Goal: Transaction & Acquisition: Purchase product/service

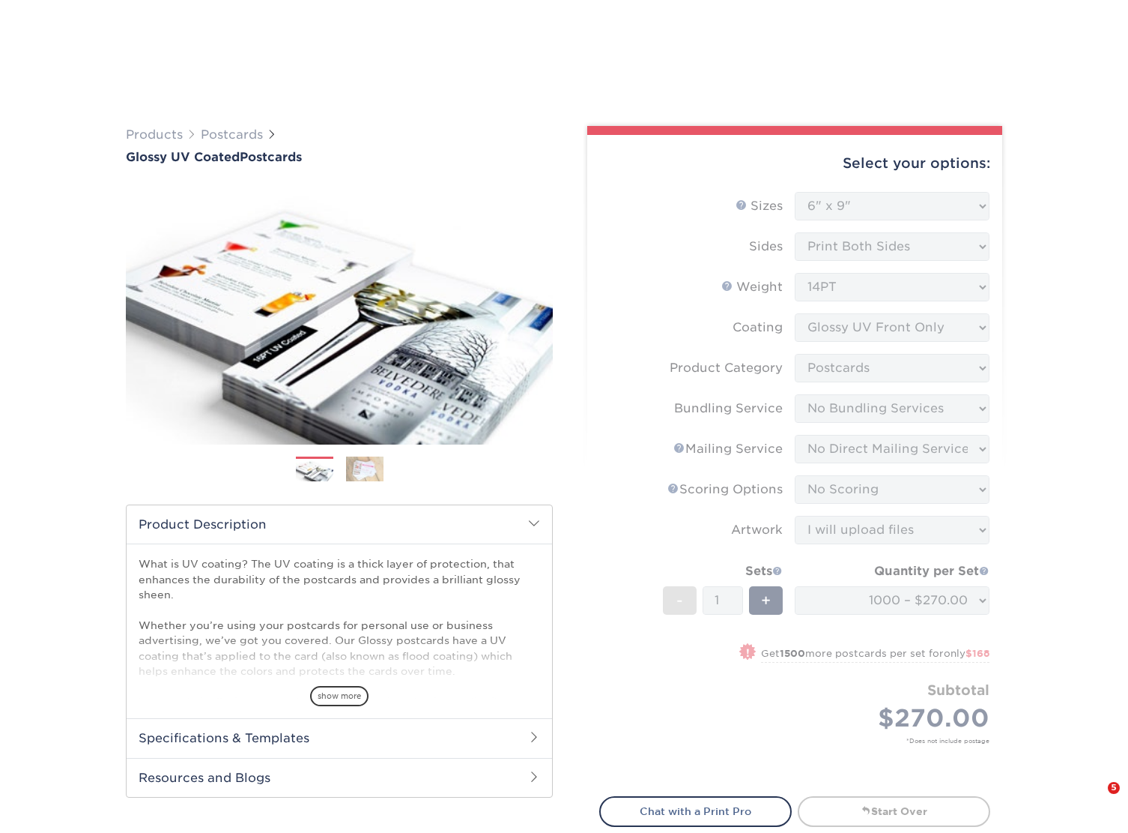
select select "6.00x9.00"
select select "9b7272e0-d6c8-4c3c-8e97-d3a1bcdab858"
select select "58689abb-25c0-461c-a4c3-a80b627d6649"
select select "3e5e9bdd-d78a-4c28-a41d-fe1407925ca6"
select select "16ebe401-5398-422d-8cb0-f3adbb82deb5"
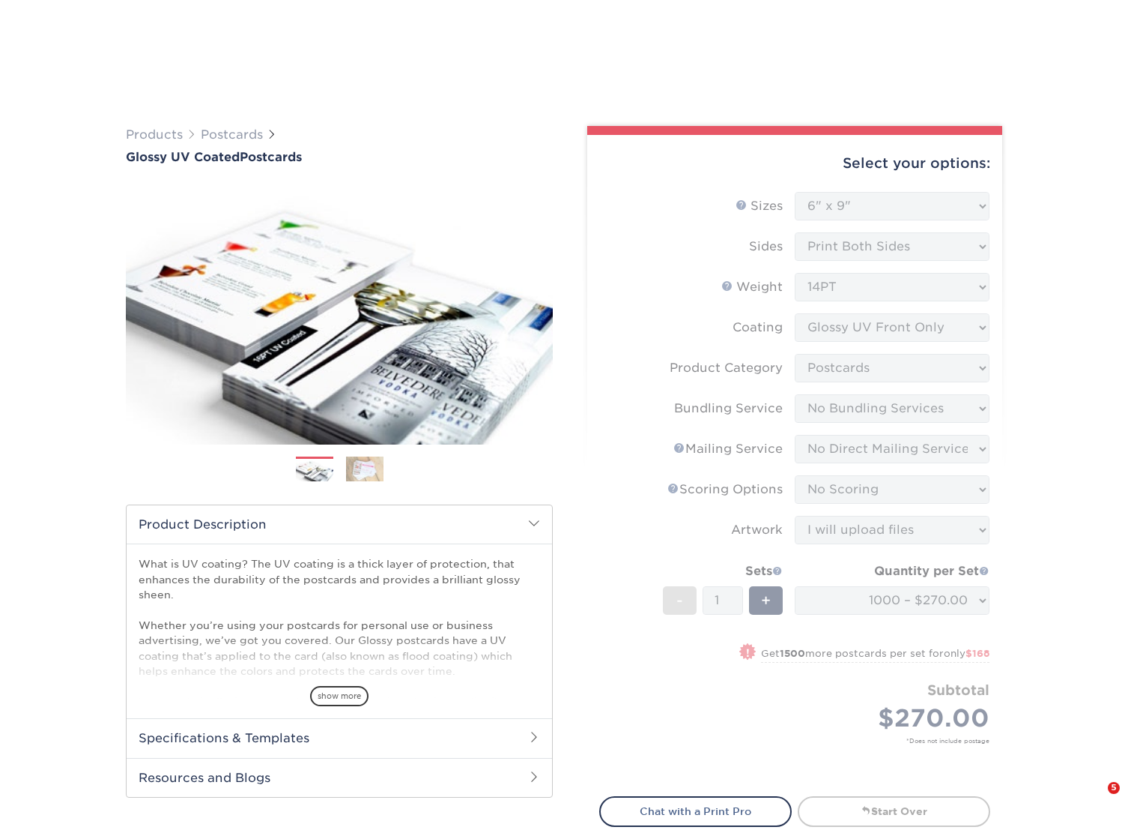
select select "upload"
select select "1000 – $270.00"
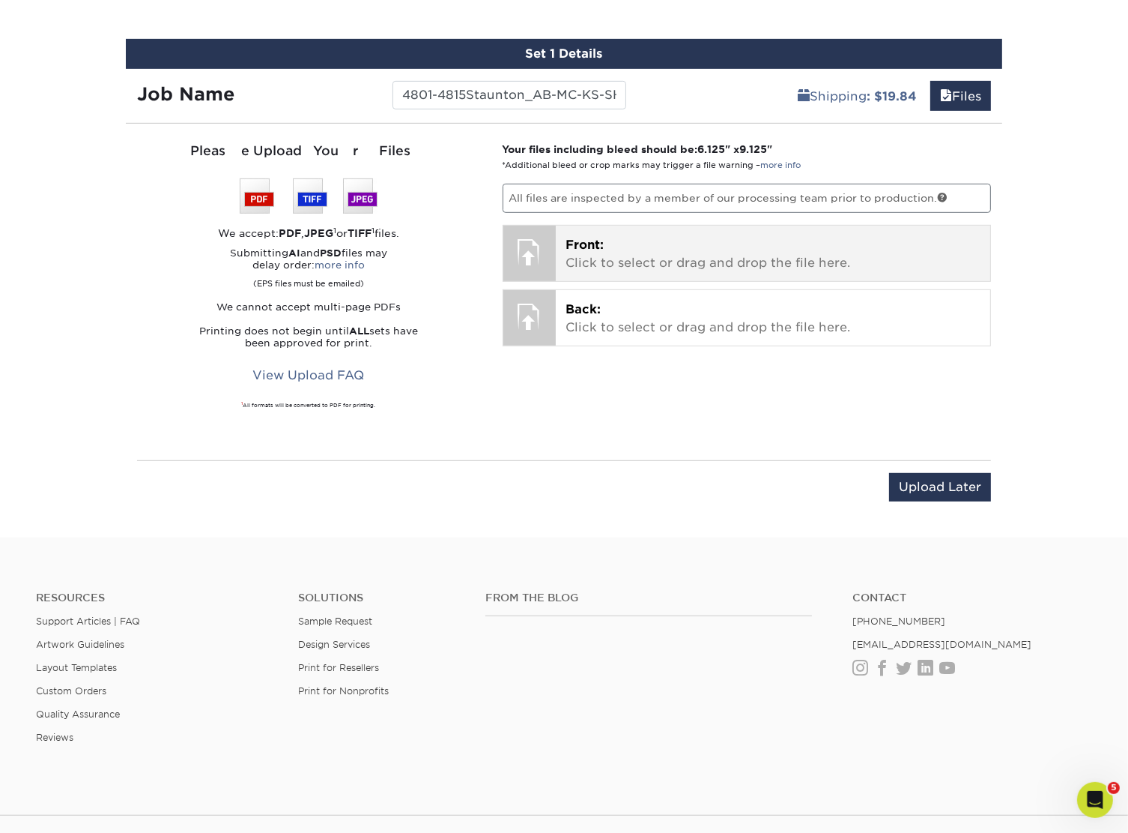
click at [750, 249] on p "Front: Click to select or drag and drop the file here." at bounding box center [773, 254] width 414 height 36
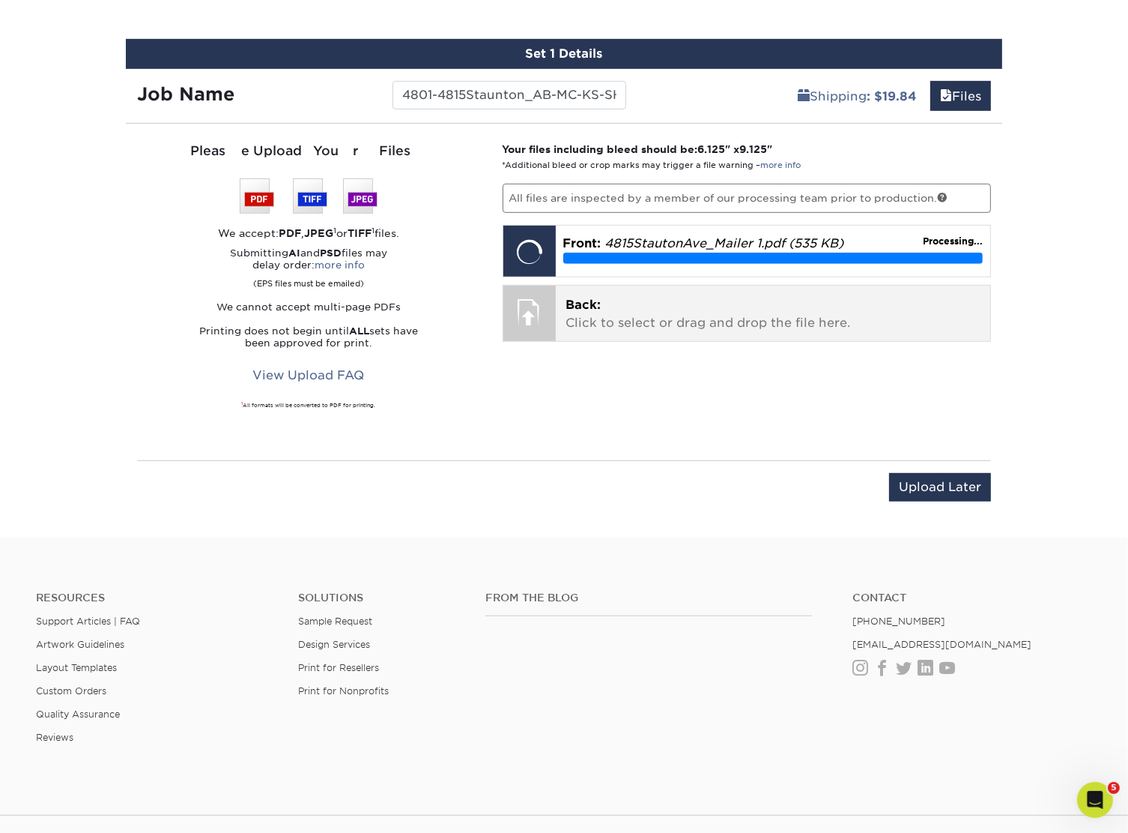
click at [681, 327] on p "Back: Click to select or drag and drop the file here." at bounding box center [773, 314] width 414 height 36
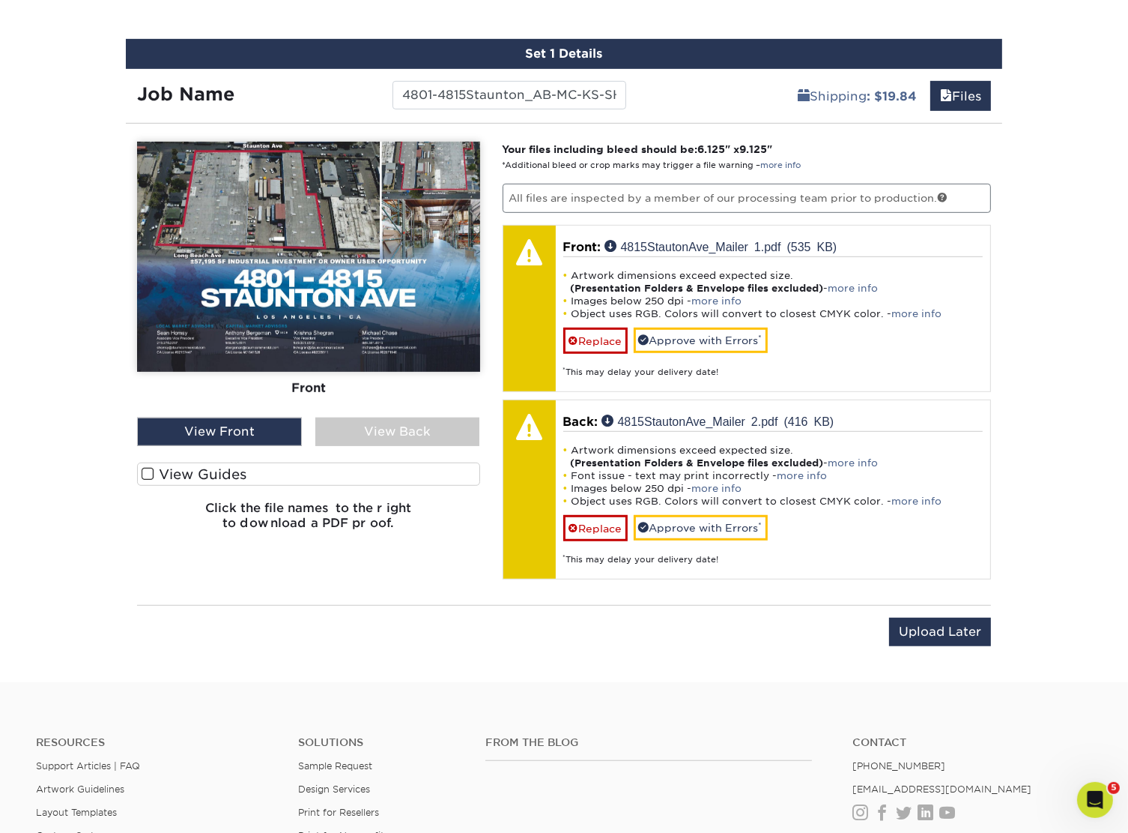
click at [166, 470] on label "View Guides" at bounding box center [308, 473] width 343 height 23
click at [0, 0] on input "View Guides" at bounding box center [0, 0] width 0 height 0
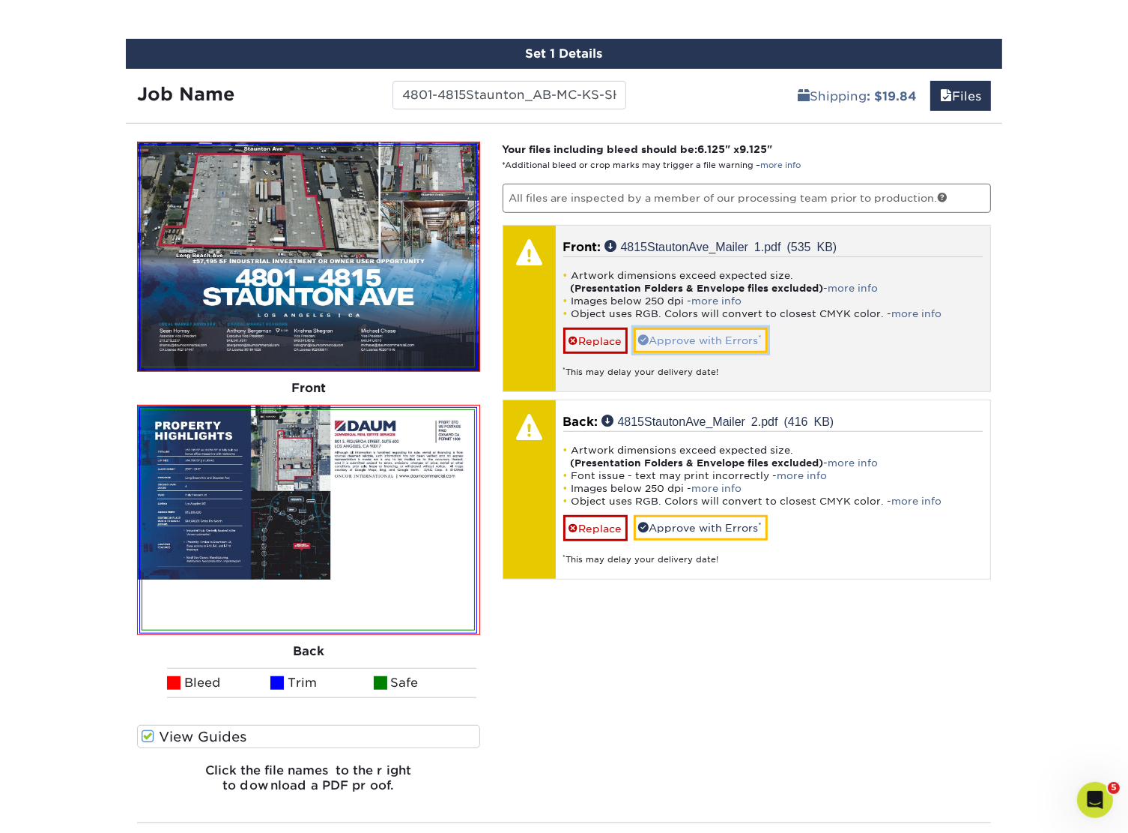
click at [713, 338] on link "Approve with Errors *" at bounding box center [701, 339] width 134 height 25
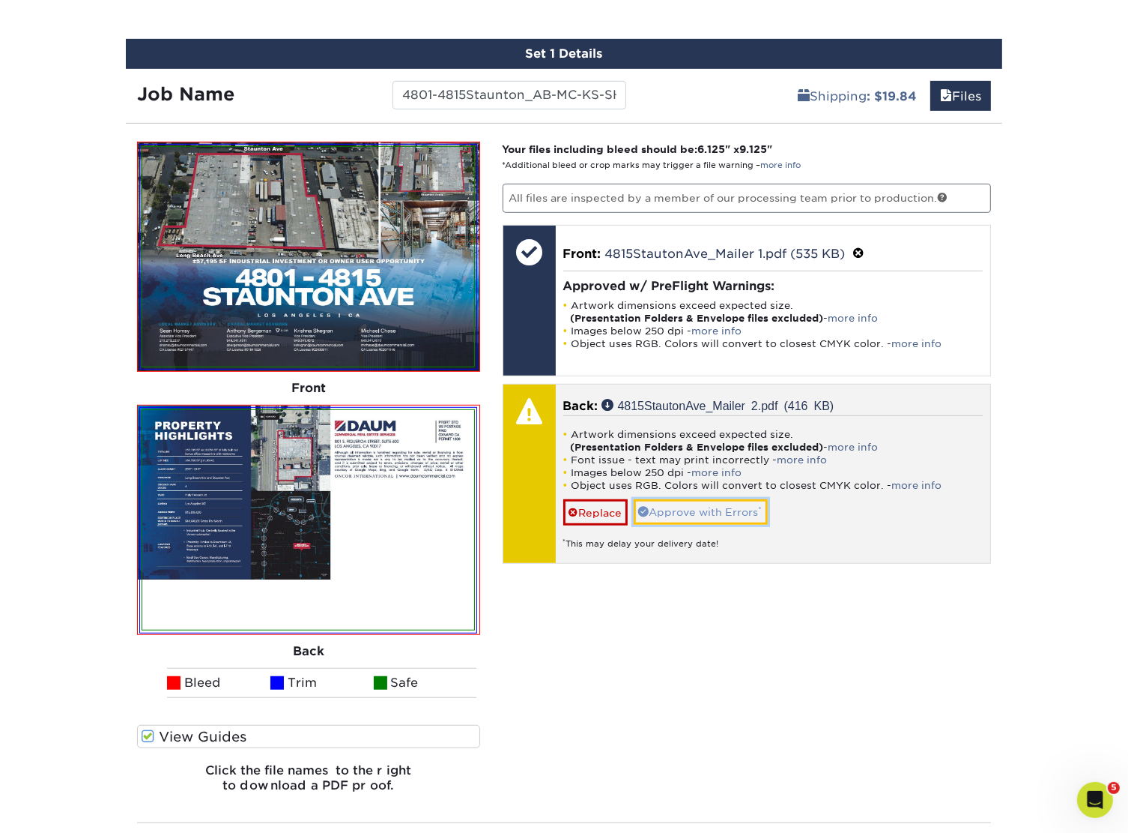
click at [715, 499] on link "Approve with Errors *" at bounding box center [701, 511] width 134 height 25
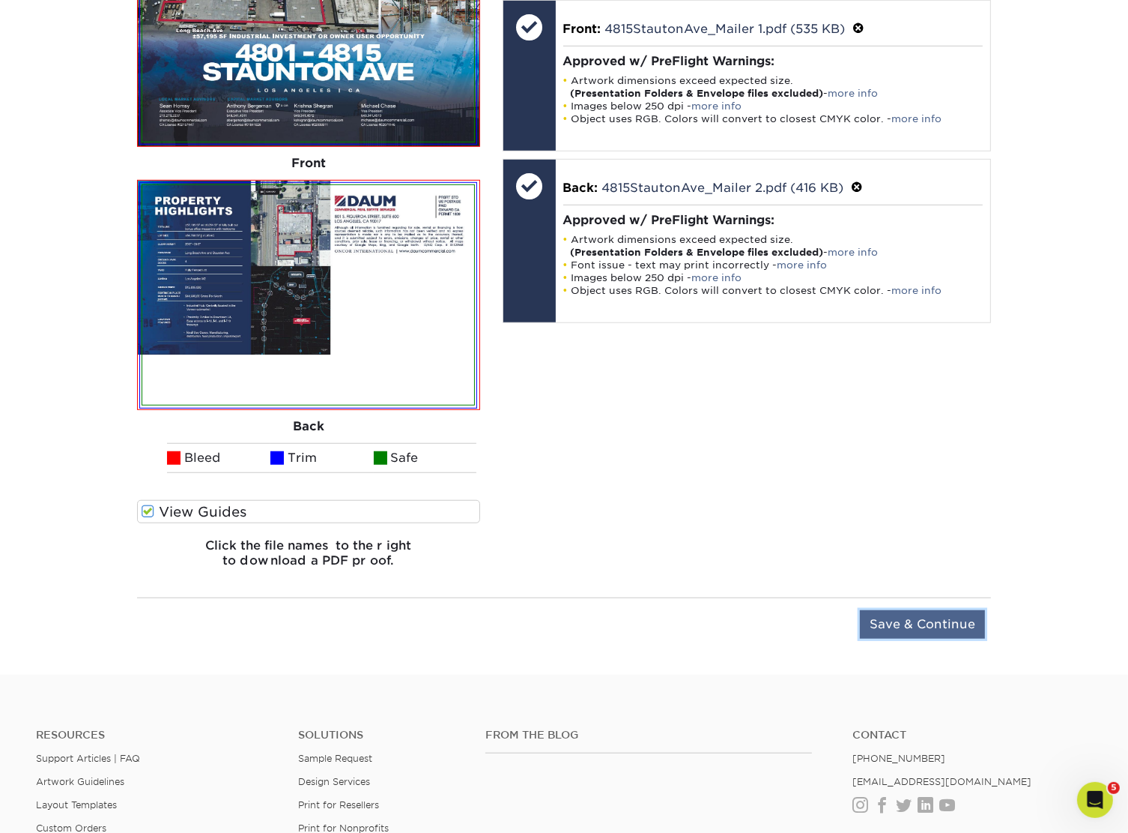
click at [928, 633] on input "Save & Continue" at bounding box center [922, 624] width 125 height 28
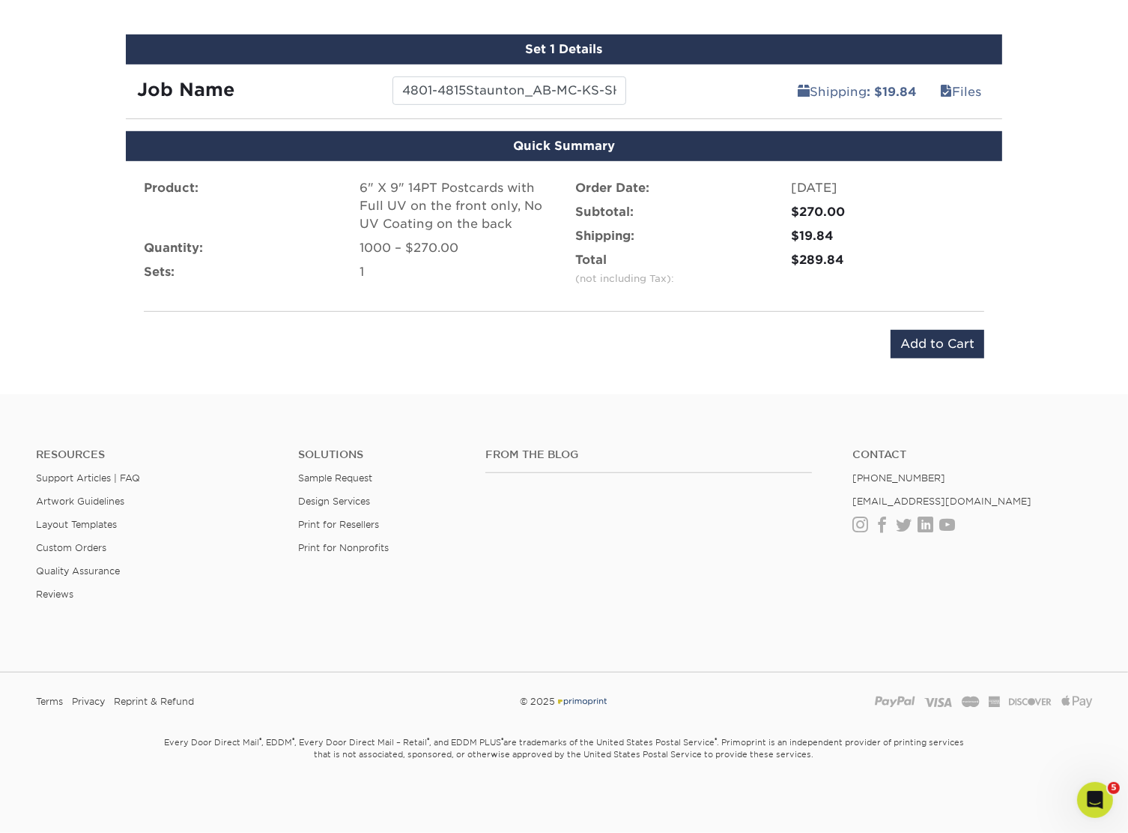
scroll to position [836, 0]
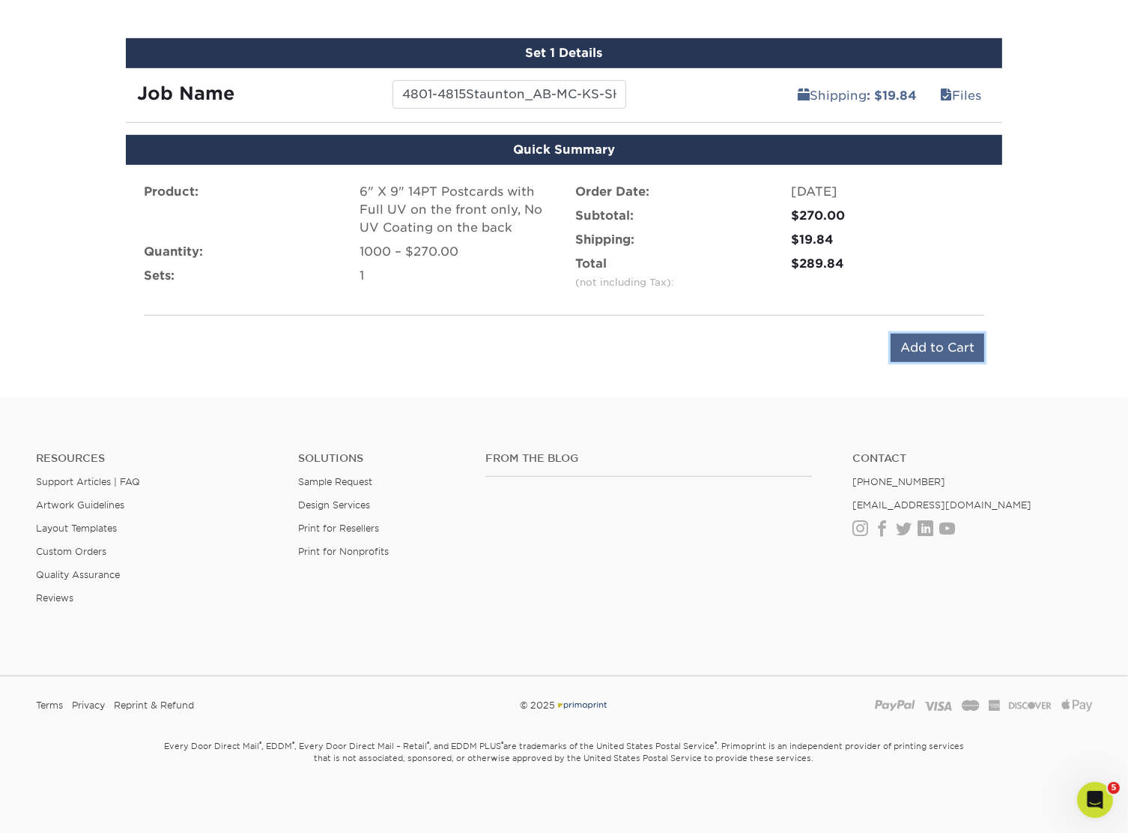
click at [964, 336] on input "Add to Cart" at bounding box center [938, 347] width 94 height 28
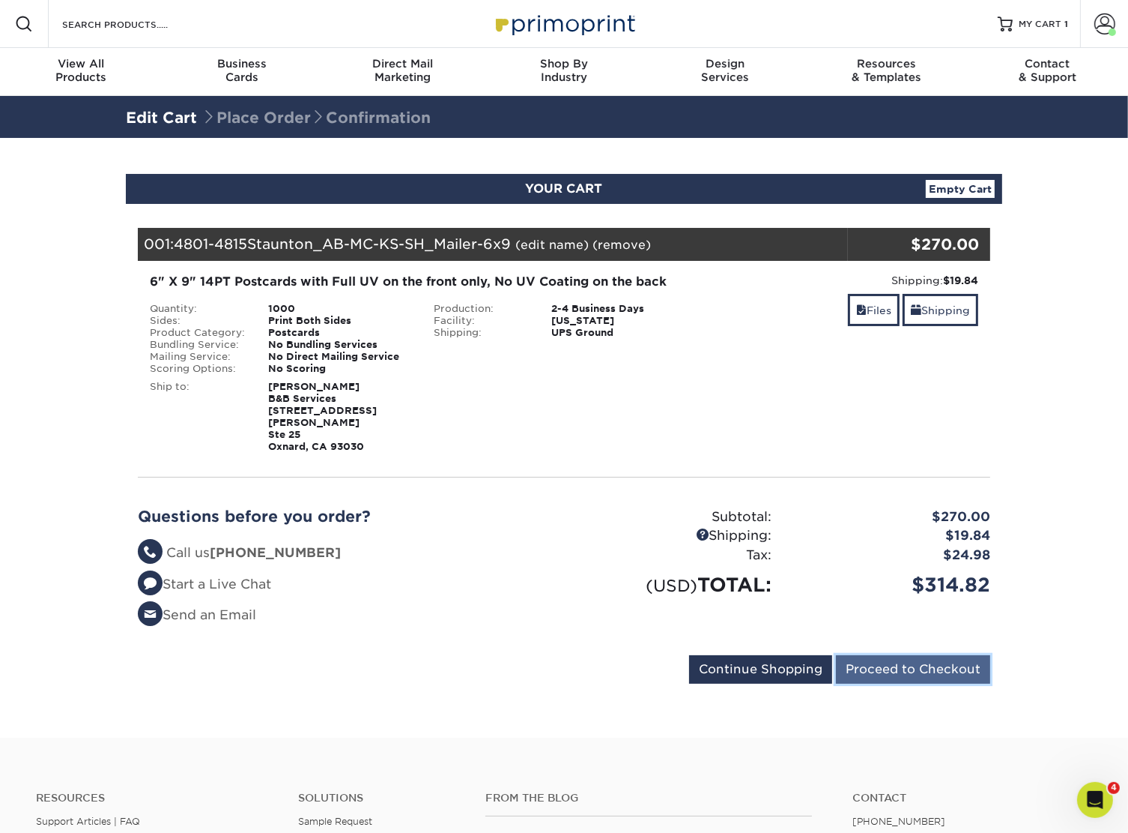
click at [887, 661] on input "Proceed to Checkout" at bounding box center [913, 669] width 154 height 28
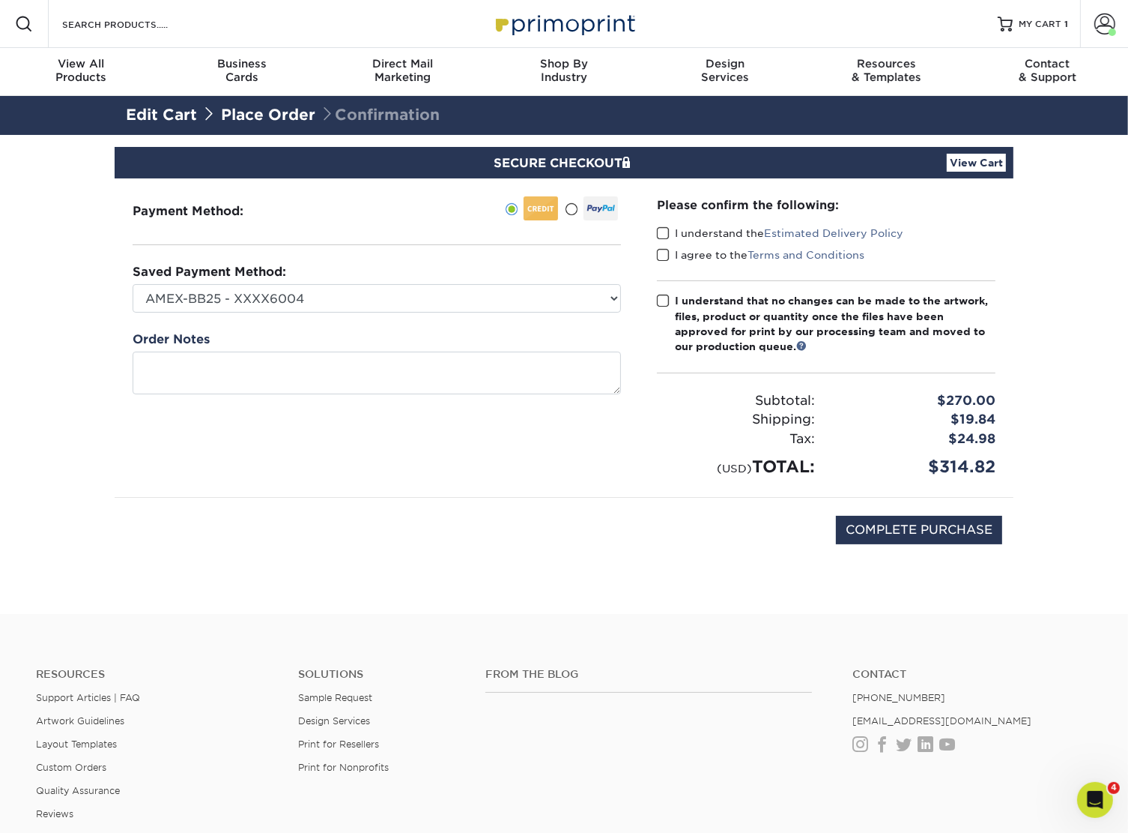
click at [663, 235] on span at bounding box center [663, 233] width 13 height 14
click at [0, 0] on input "I understand the Estimated Delivery Policy" at bounding box center [0, 0] width 0 height 0
click at [662, 248] on span at bounding box center [663, 255] width 13 height 14
click at [0, 0] on input "I agree to the Terms and Conditions" at bounding box center [0, 0] width 0 height 0
click at [657, 288] on div "Please confirm the following: I understand the Estimated Delivery Policy I agre…" at bounding box center [826, 337] width 339 height 282
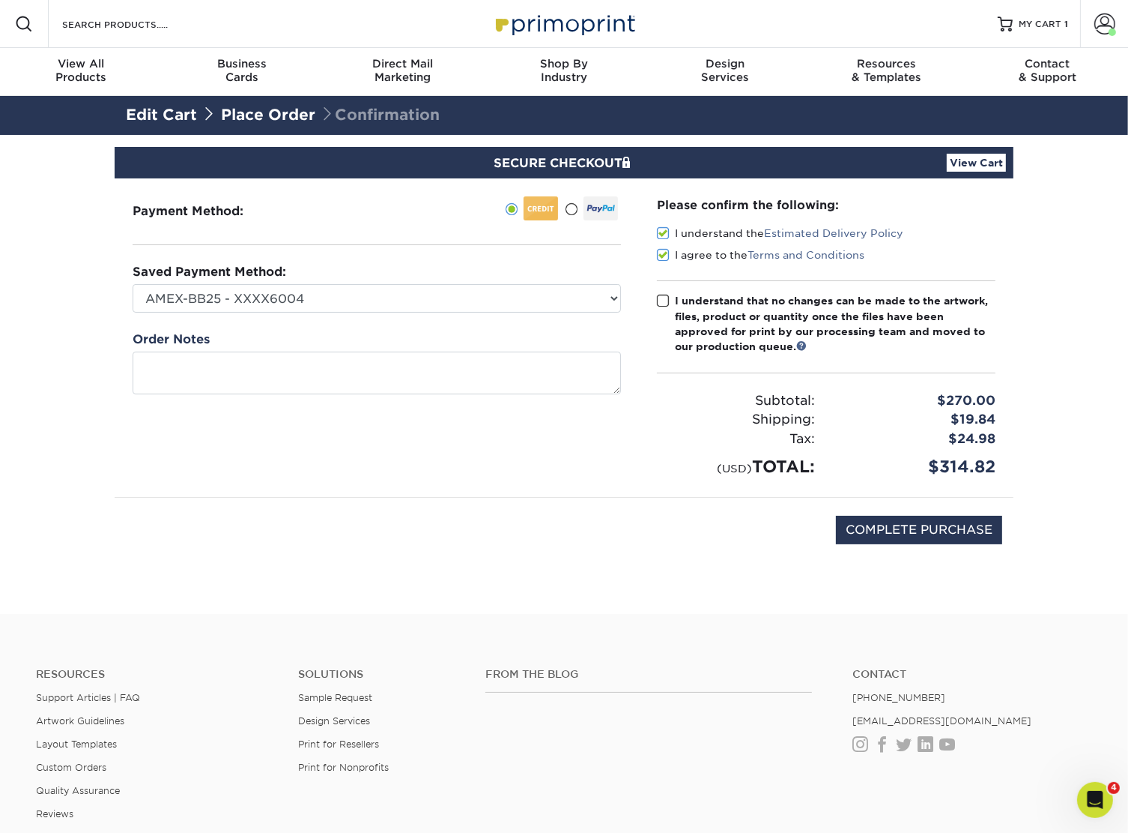
click at [665, 300] on span at bounding box center [663, 301] width 13 height 14
click at [0, 0] on input "I understand that no changes can be made to the artwork, files, product or quan…" at bounding box center [0, 0] width 0 height 0
click at [899, 521] on input "COMPLETE PURCHASE" at bounding box center [919, 530] width 166 height 28
type input "PROCESSING, PLEASE WAIT..."
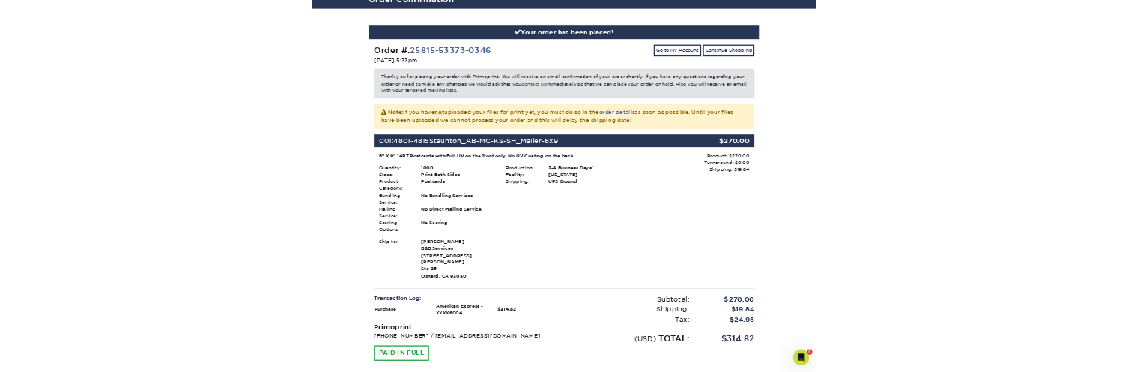
scroll to position [150, 0]
